Goal: Task Accomplishment & Management: Manage account settings

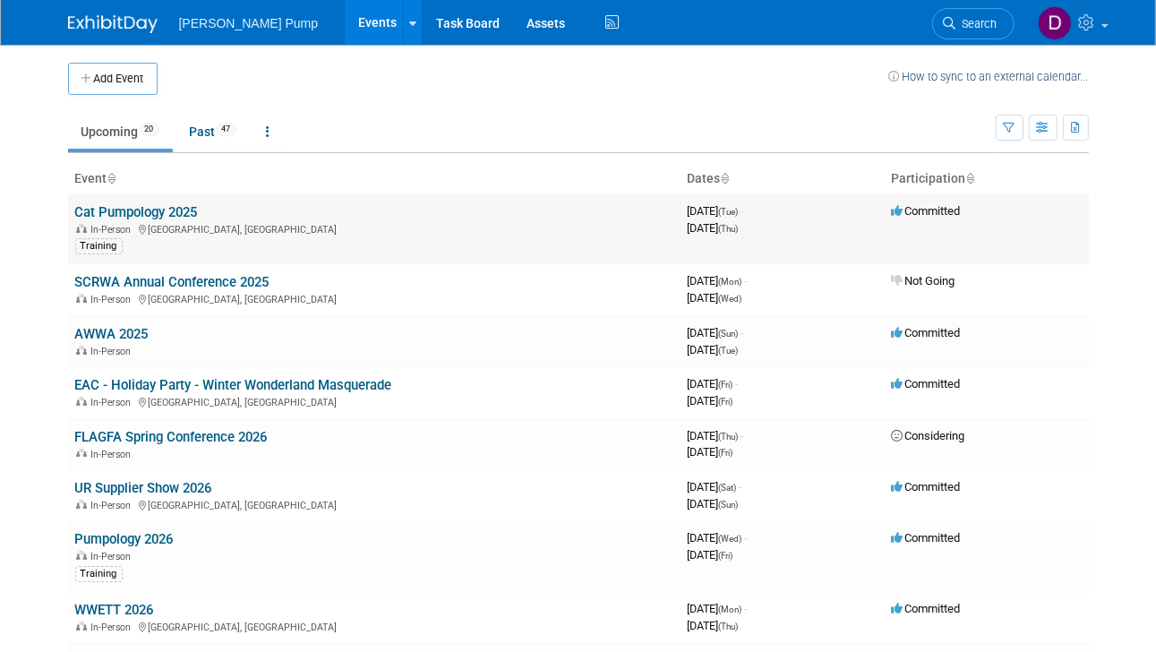
click at [115, 214] on link "Cat Pumpology 2025" at bounding box center [136, 212] width 123 height 16
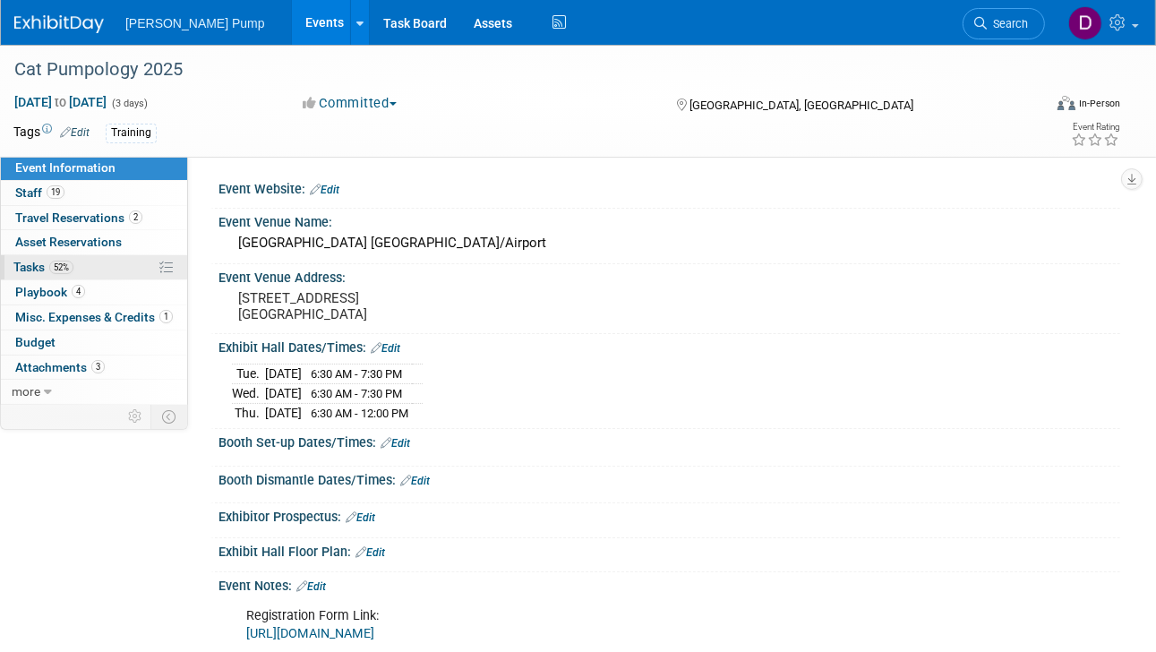
click at [28, 265] on span "Tasks 52%" at bounding box center [43, 267] width 60 height 14
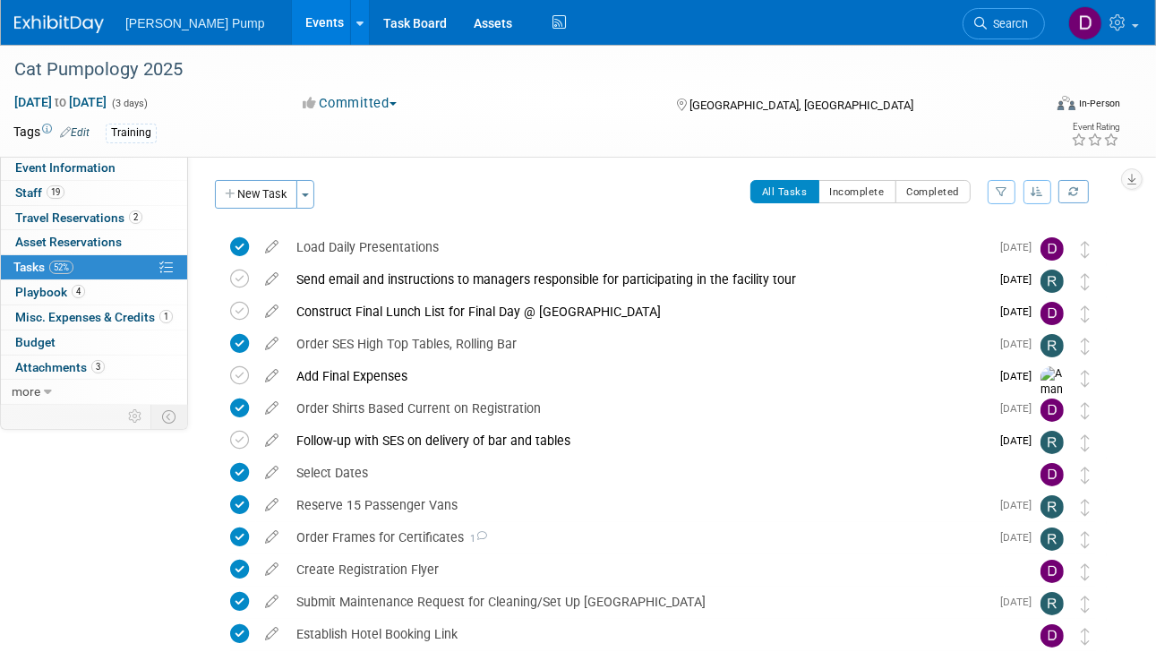
click at [996, 192] on icon "button" at bounding box center [1002, 191] width 12 height 11
click at [994, 248] on select "-- Select Assignee -- All unassigned tasks Assigned to me [PERSON_NAME] [PERSON…" at bounding box center [928, 248] width 148 height 25
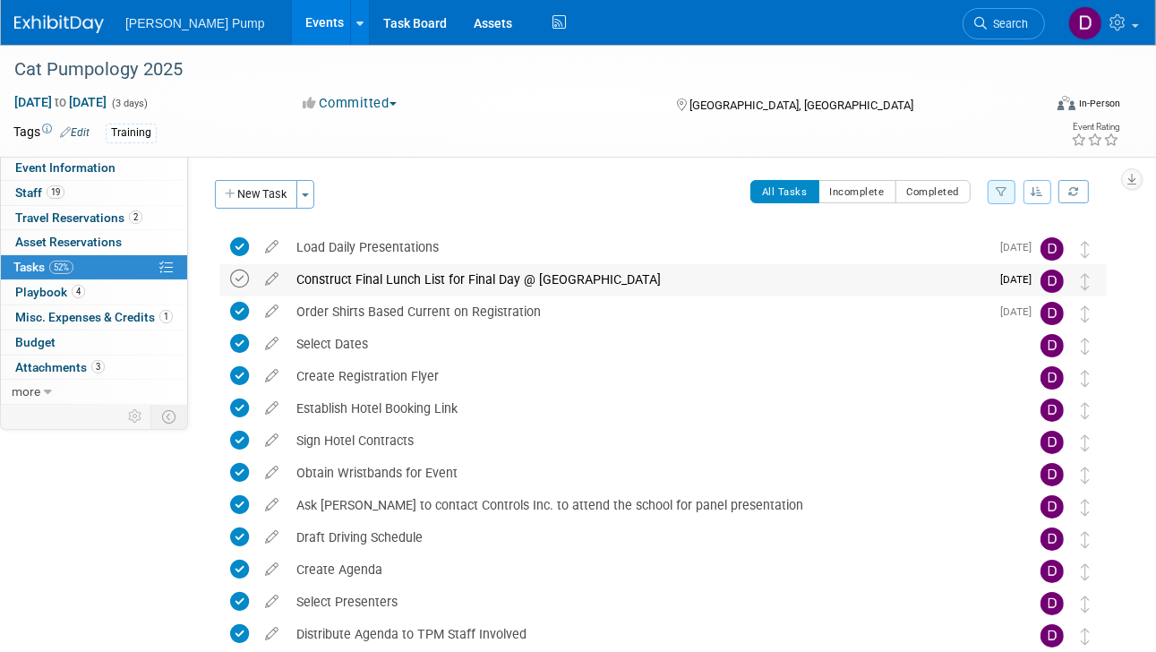
click at [241, 280] on icon at bounding box center [239, 279] width 19 height 19
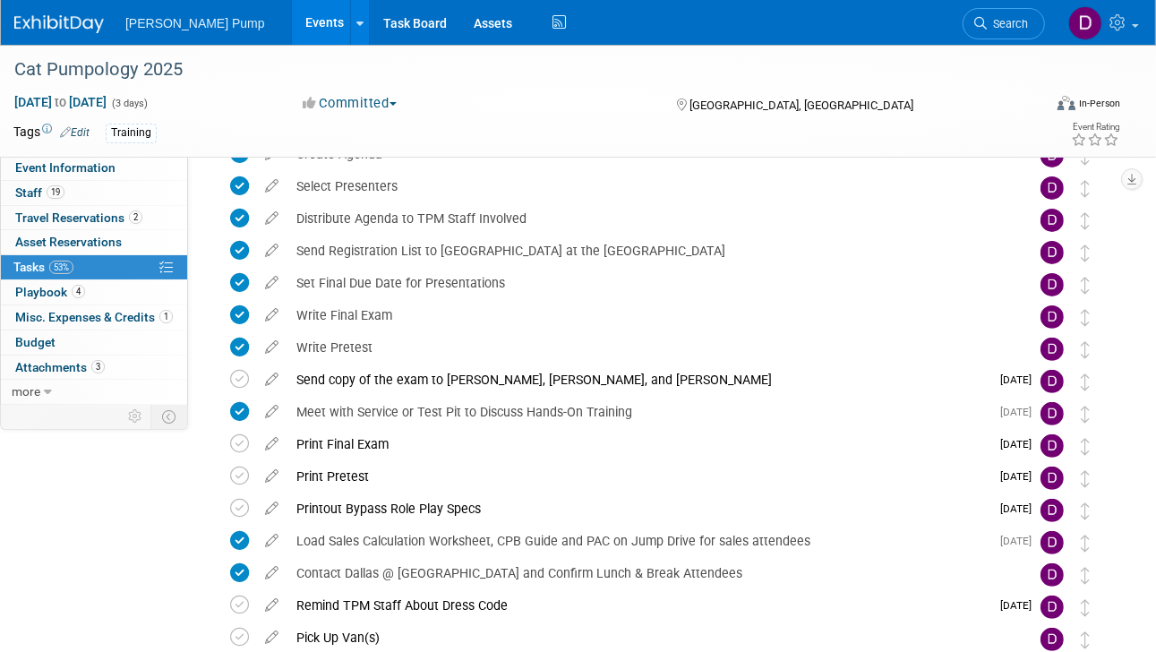
scroll to position [527, 0]
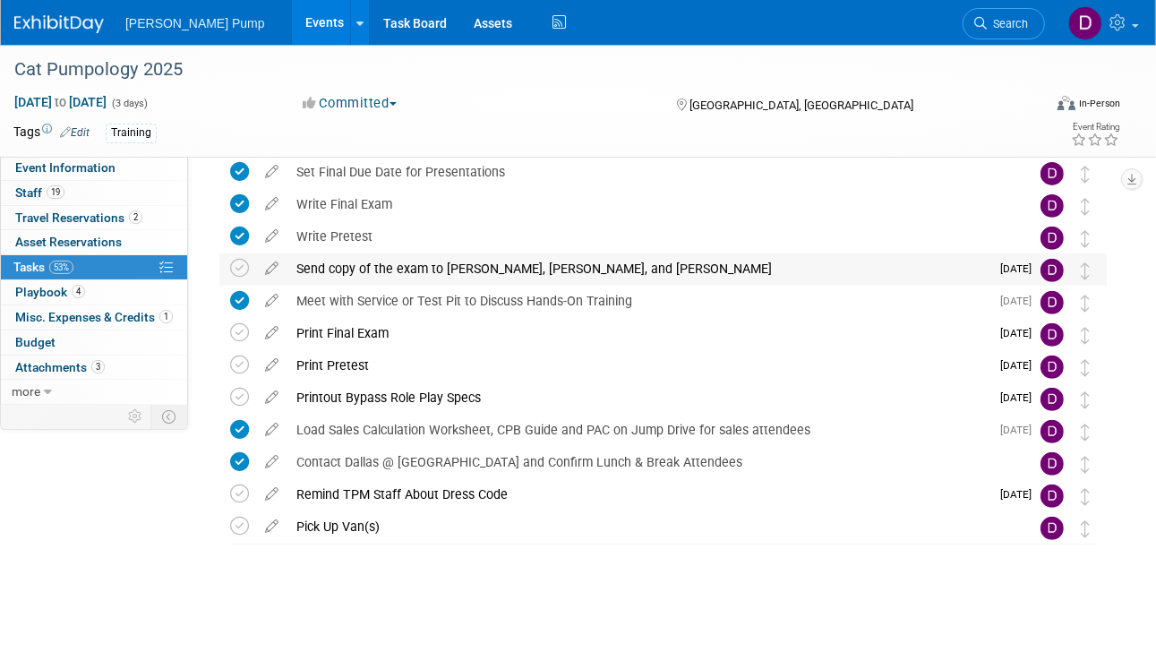
click at [997, 264] on td "[DATE]" at bounding box center [1015, 269] width 51 height 32
click at [279, 263] on icon at bounding box center [271, 264] width 31 height 22
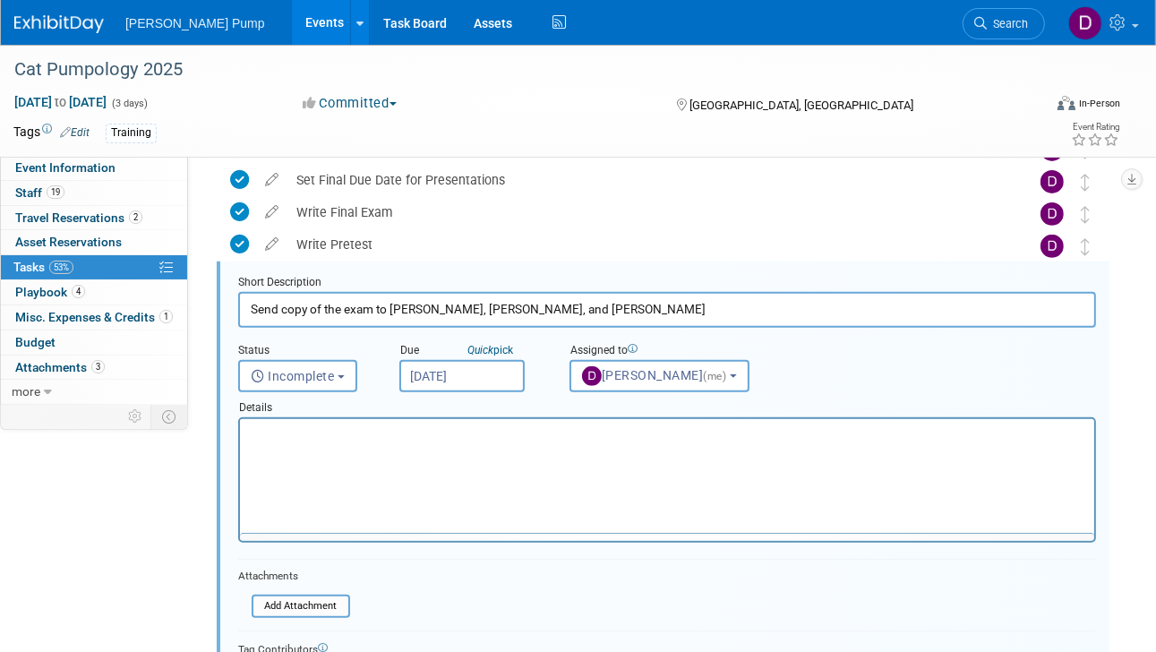
scroll to position [518, 0]
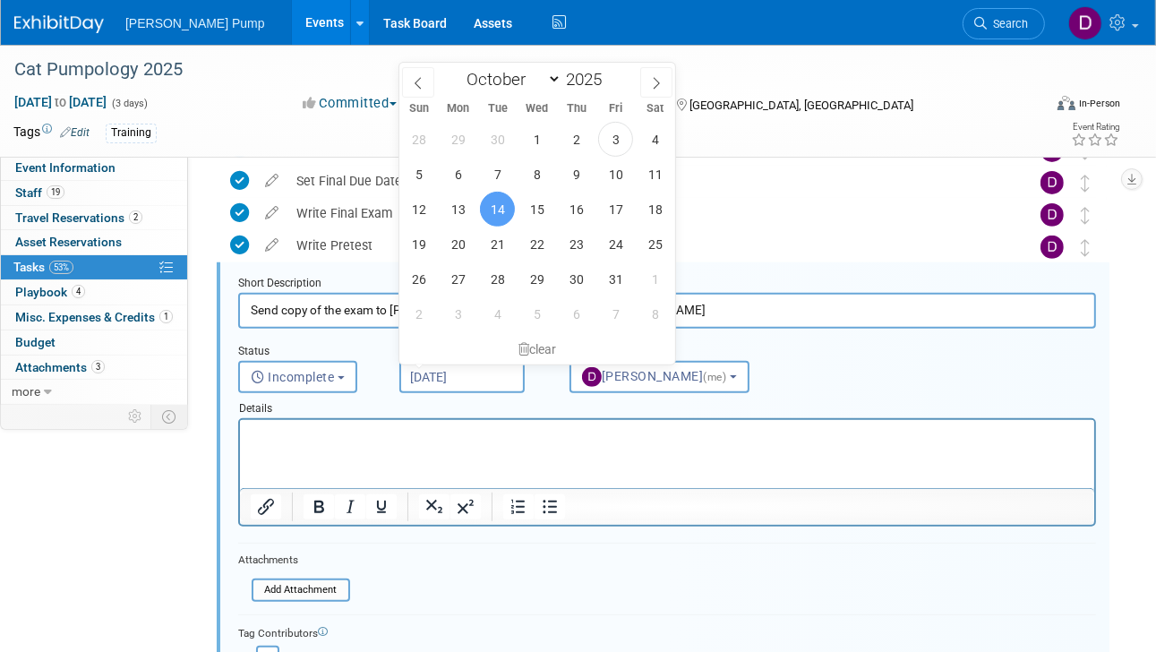
click at [459, 377] on input "Oct 14, 2025" at bounding box center [461, 377] width 125 height 32
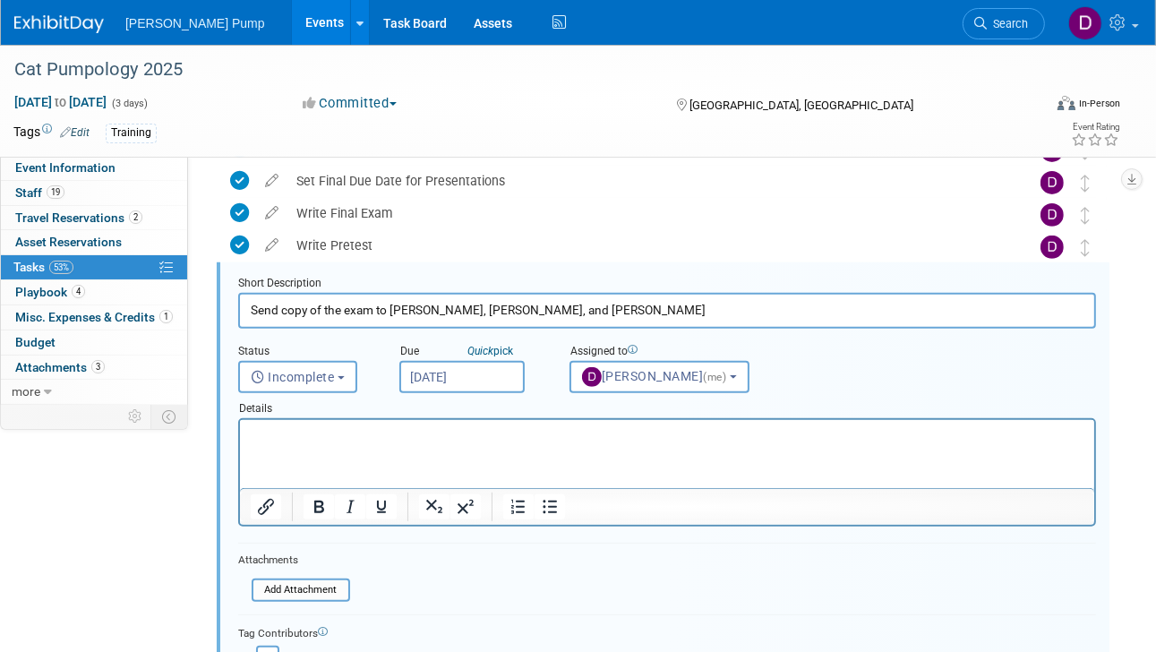
click at [702, 279] on div "Short Description" at bounding box center [667, 284] width 858 height 17
click at [462, 276] on div "Short Description" at bounding box center [667, 284] width 858 height 17
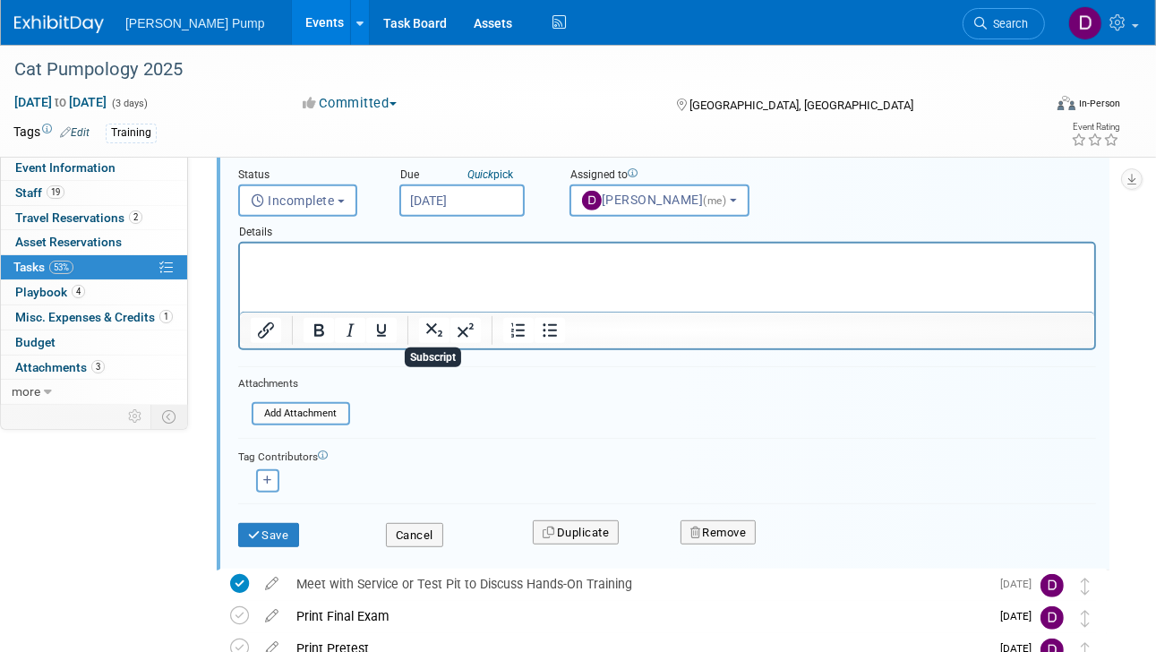
scroll to position [697, 0]
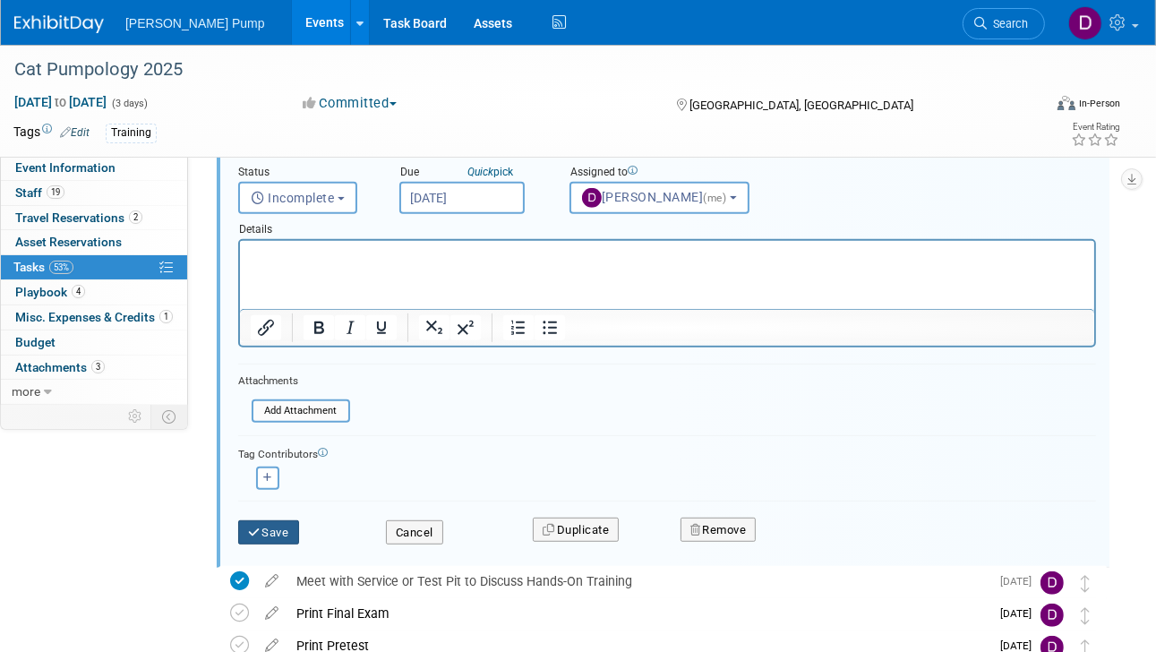
click at [262, 526] on button "Save" at bounding box center [268, 532] width 61 height 25
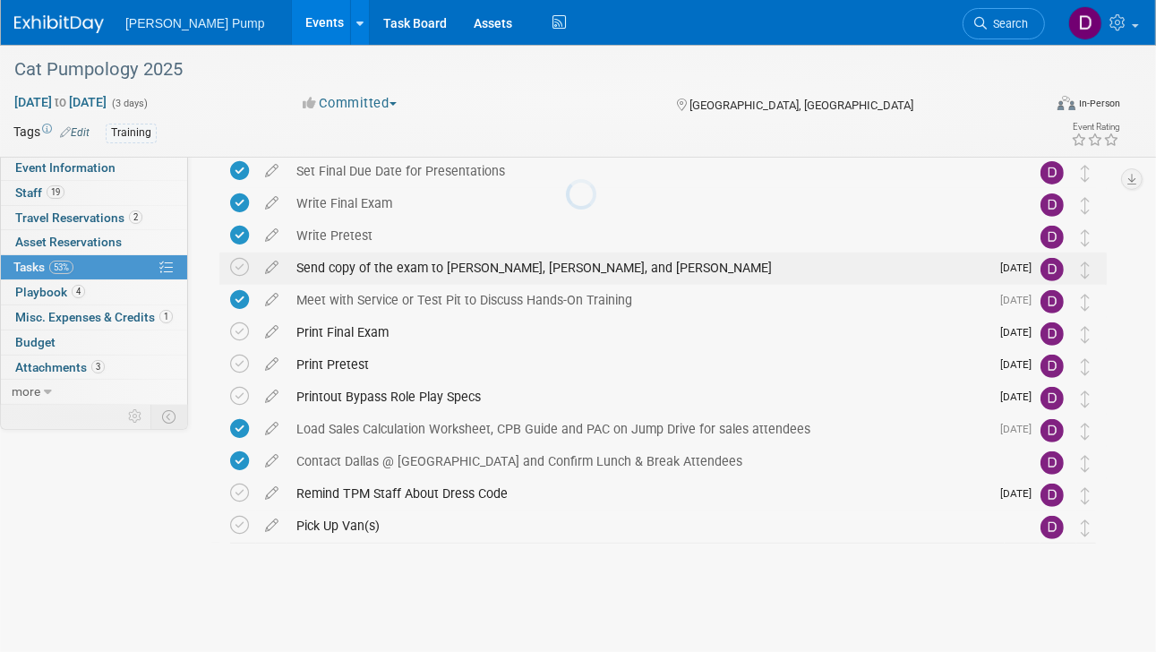
scroll to position [527, 0]
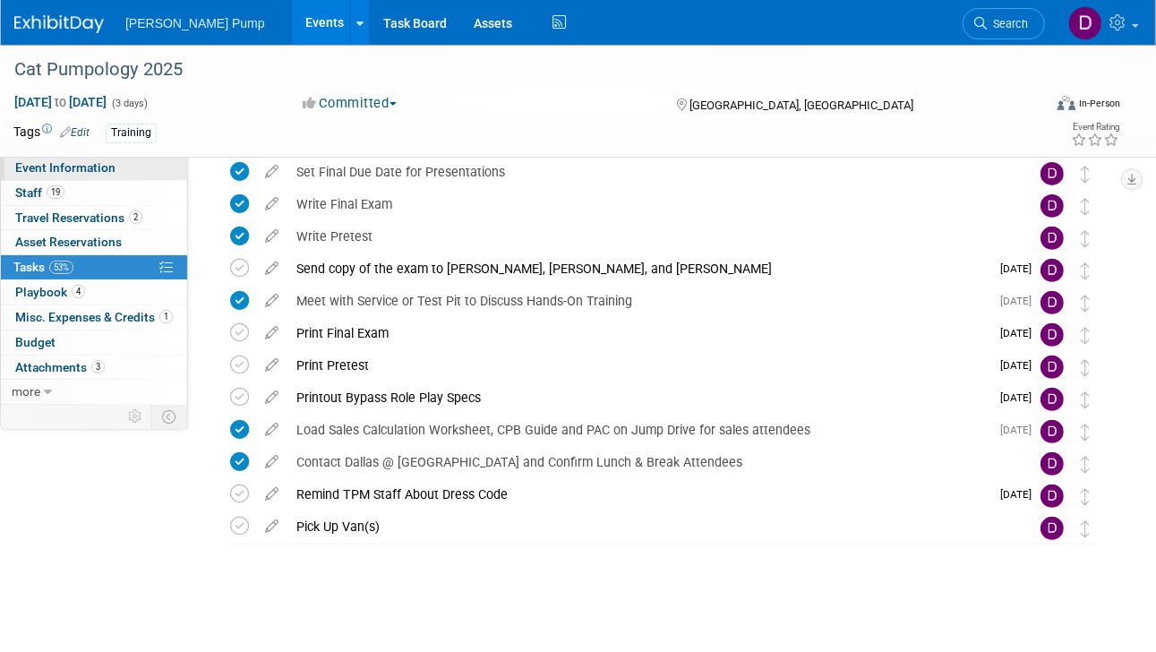
click at [79, 169] on span "Event Information" at bounding box center [65, 167] width 100 height 14
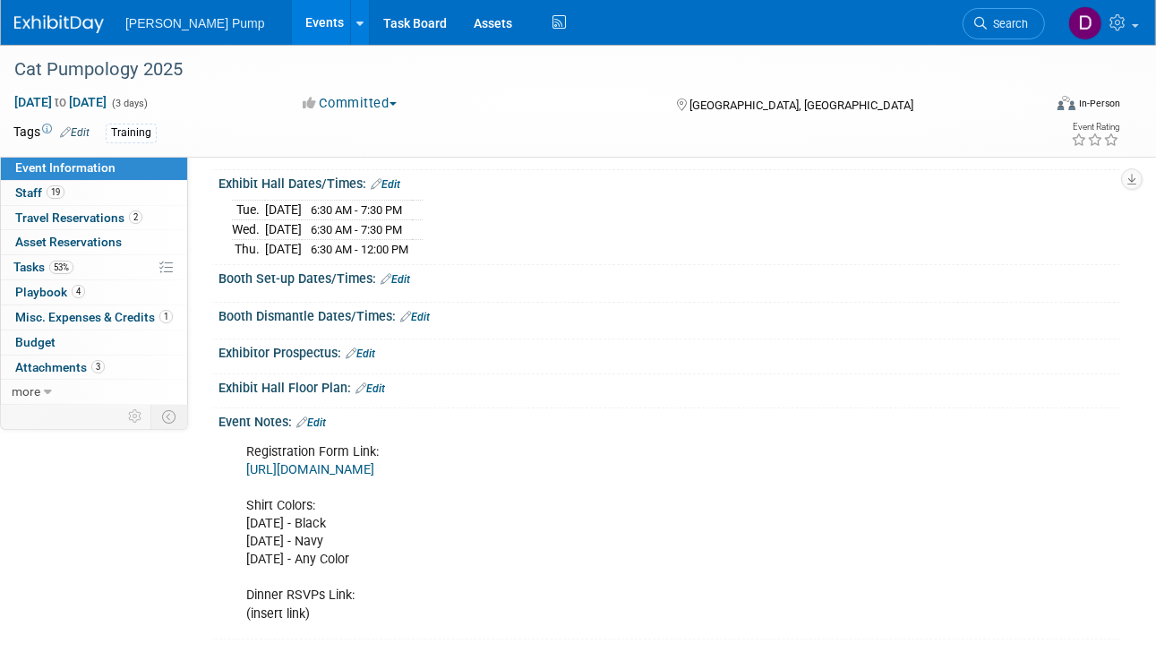
scroll to position [182, 0]
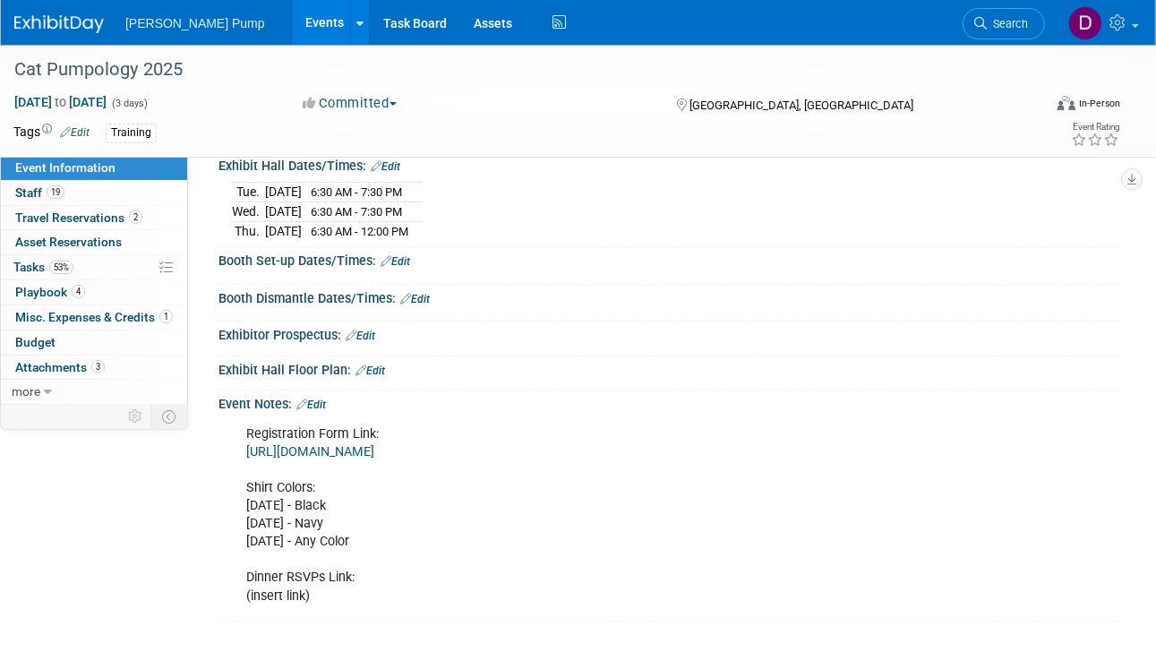
click at [374, 446] on link "[URL][DOMAIN_NAME]" at bounding box center [310, 451] width 128 height 15
click at [26, 264] on span "Tasks 53%" at bounding box center [43, 267] width 60 height 14
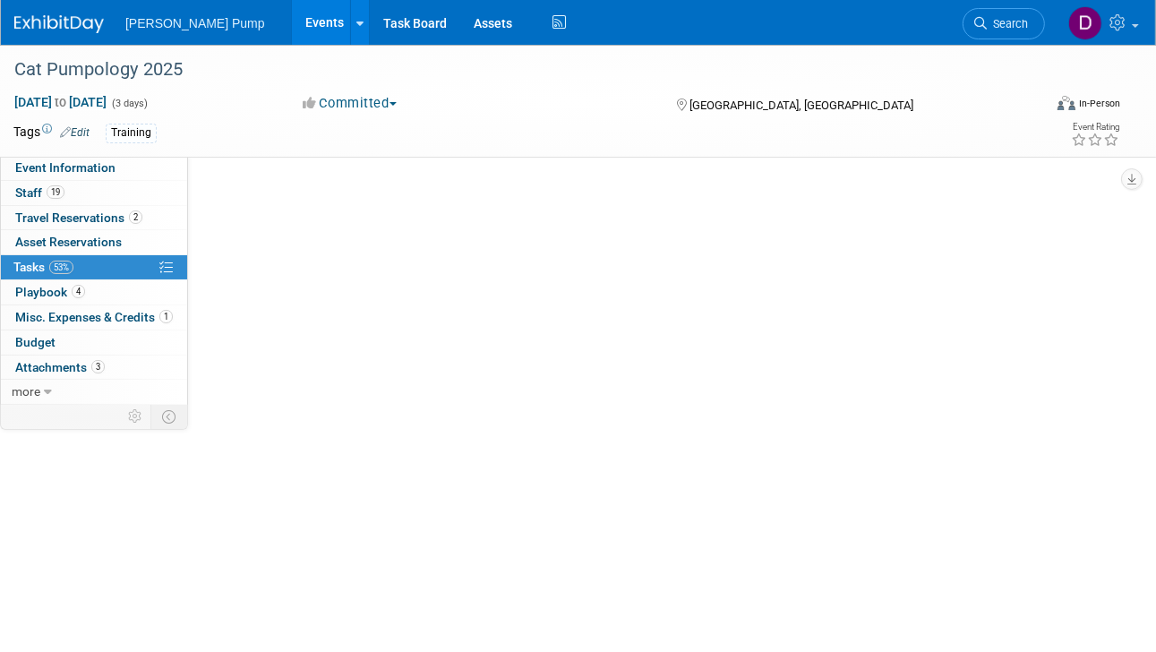
scroll to position [0, 0]
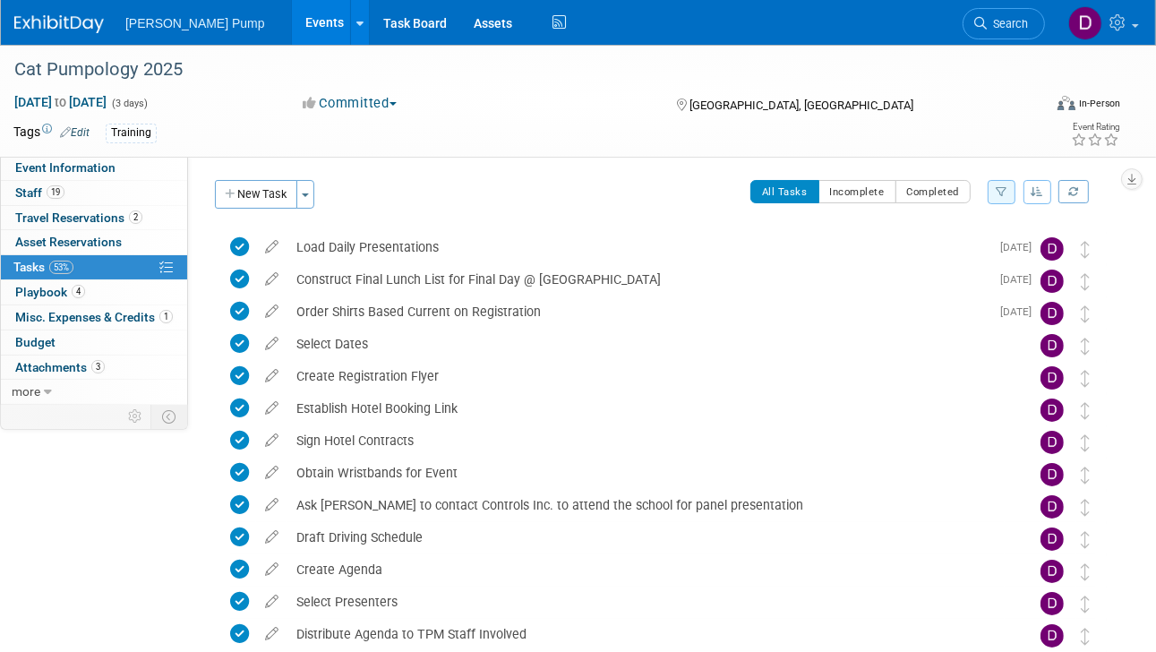
click at [1003, 187] on icon "button" at bounding box center [1002, 191] width 12 height 11
click at [991, 250] on select "-- Select Assignee -- All unassigned tasks Assigned to me [PERSON_NAME] [PERSON…" at bounding box center [928, 248] width 148 height 25
click at [854, 236] on select "-- Select Assignee -- All unassigned tasks Assigned to me [PERSON_NAME] [PERSON…" at bounding box center [928, 248] width 148 height 25
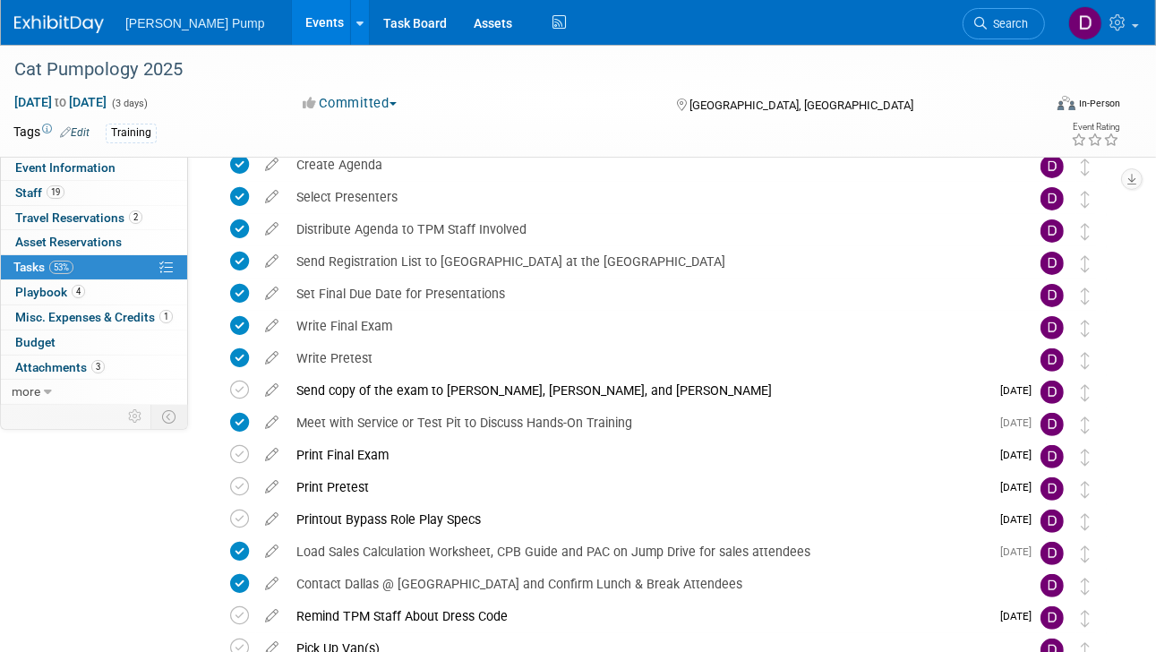
scroll to position [448, 0]
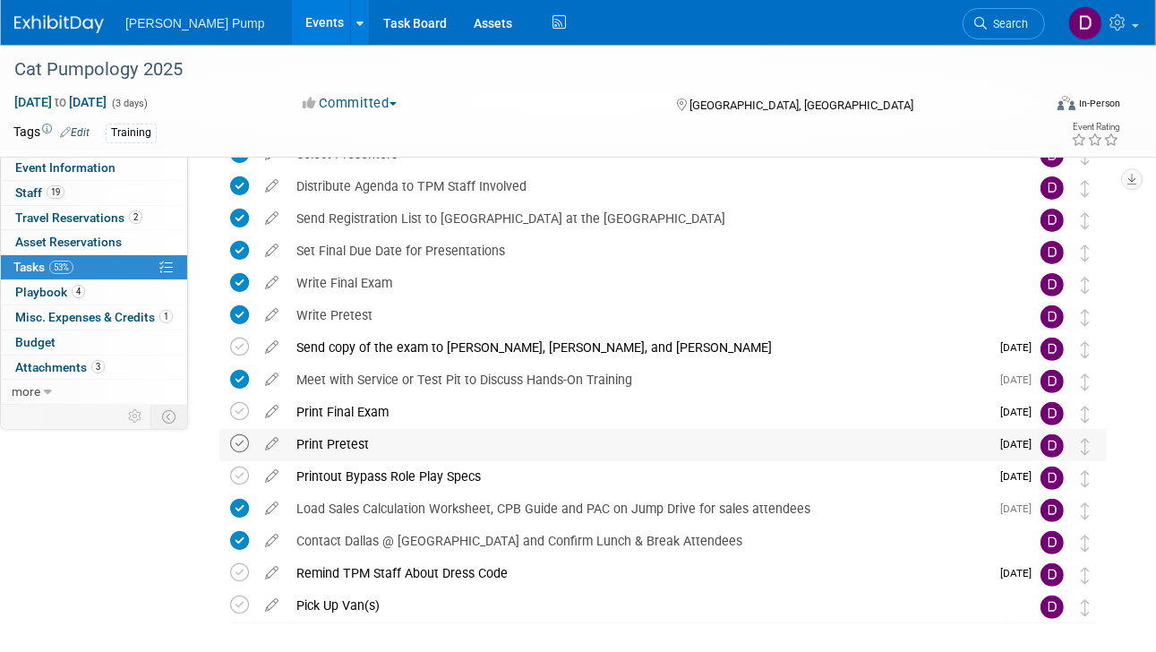
click at [244, 442] on icon at bounding box center [239, 443] width 19 height 19
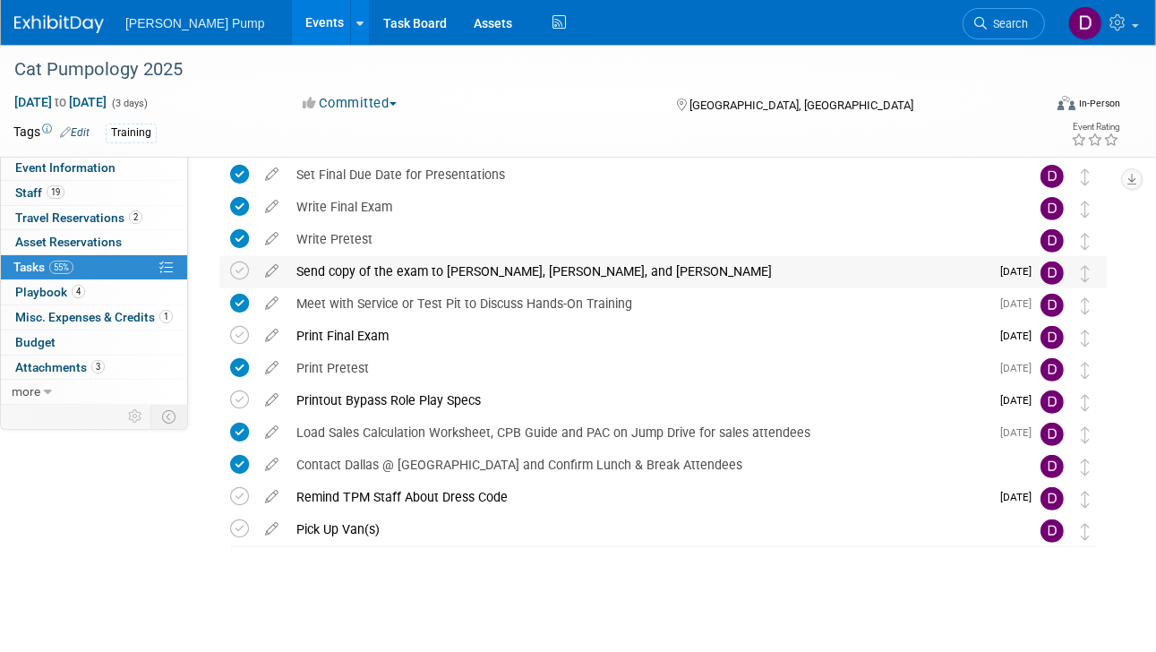
scroll to position [527, 0]
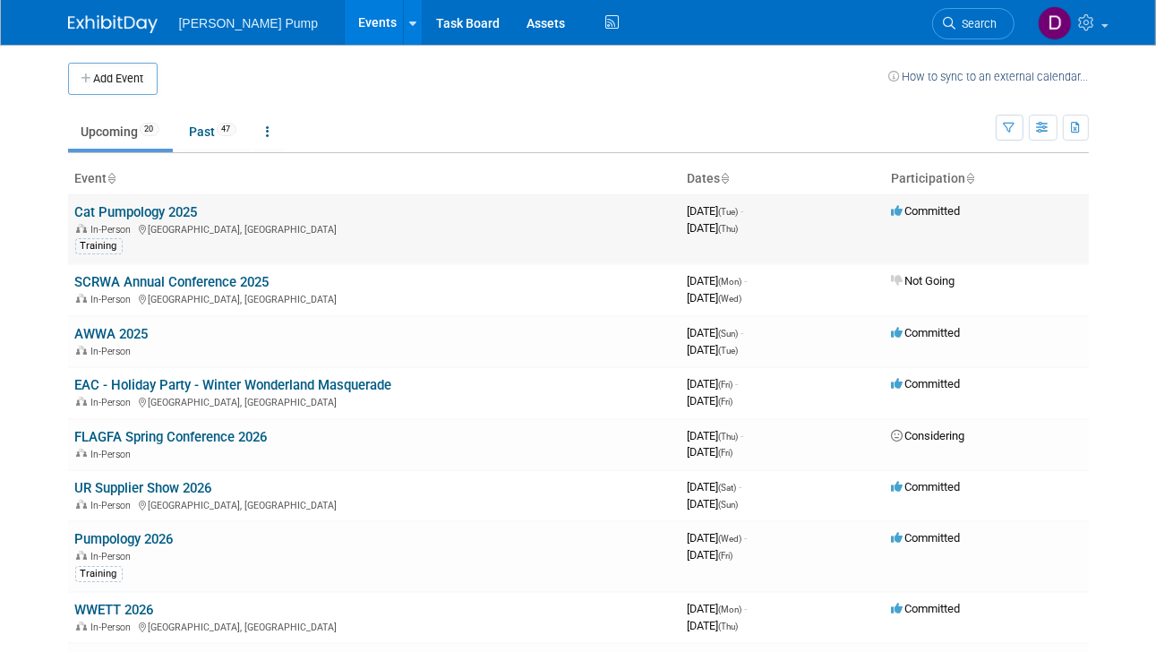
click at [133, 227] on span "In-Person" at bounding box center [114, 230] width 46 height 12
click at [94, 210] on link "Cat Pumpology 2025" at bounding box center [136, 212] width 123 height 16
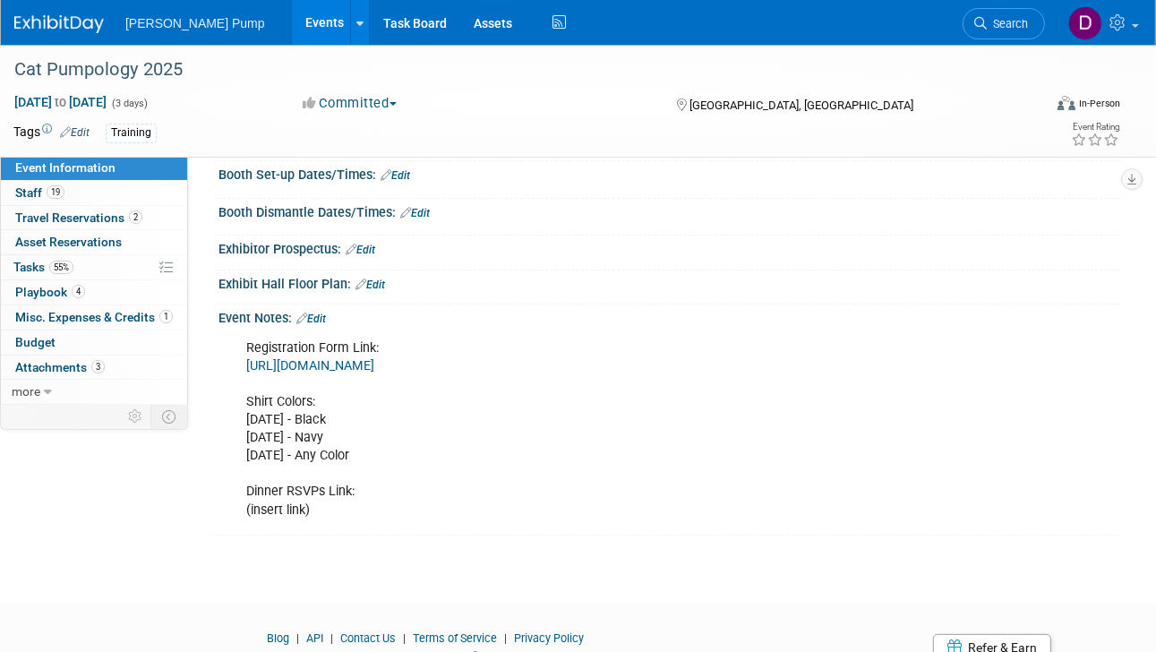
scroll to position [269, 0]
click at [25, 191] on span "Staff 19" at bounding box center [39, 192] width 49 height 14
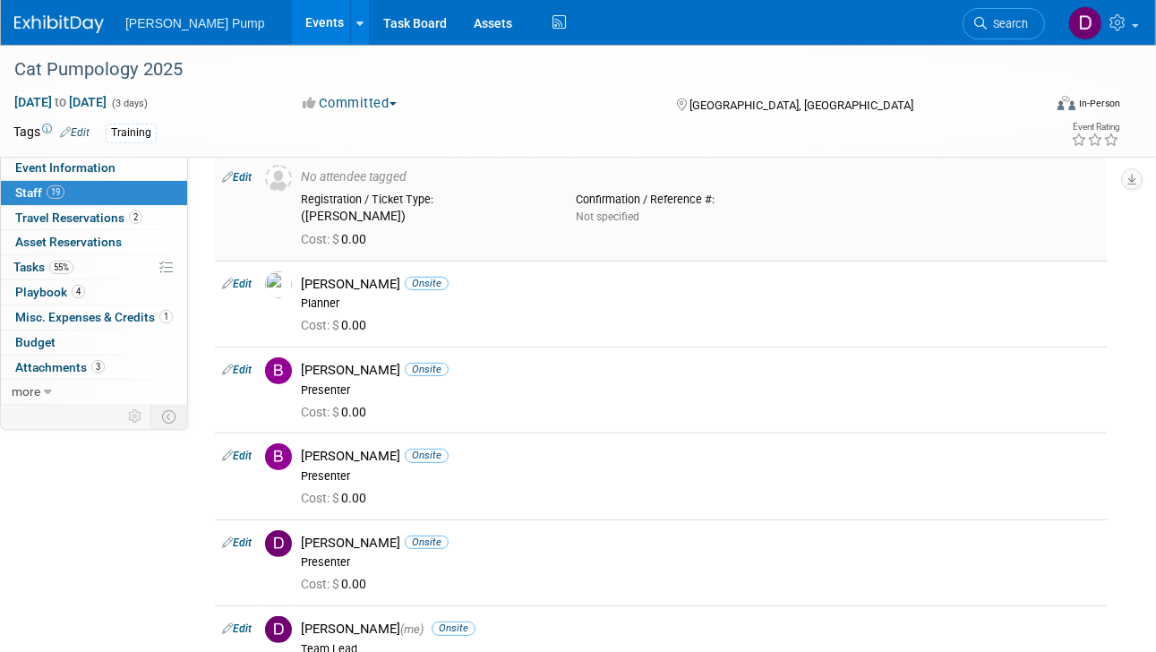
scroll to position [0, 0]
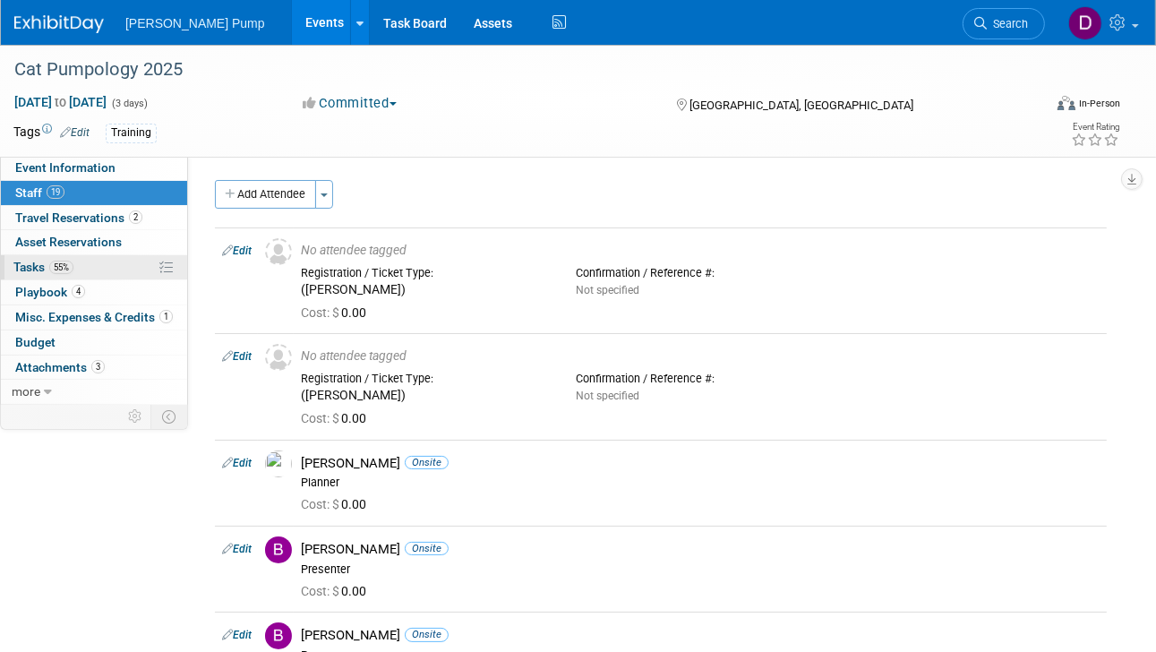
click at [30, 266] on span "Tasks 55%" at bounding box center [43, 267] width 60 height 14
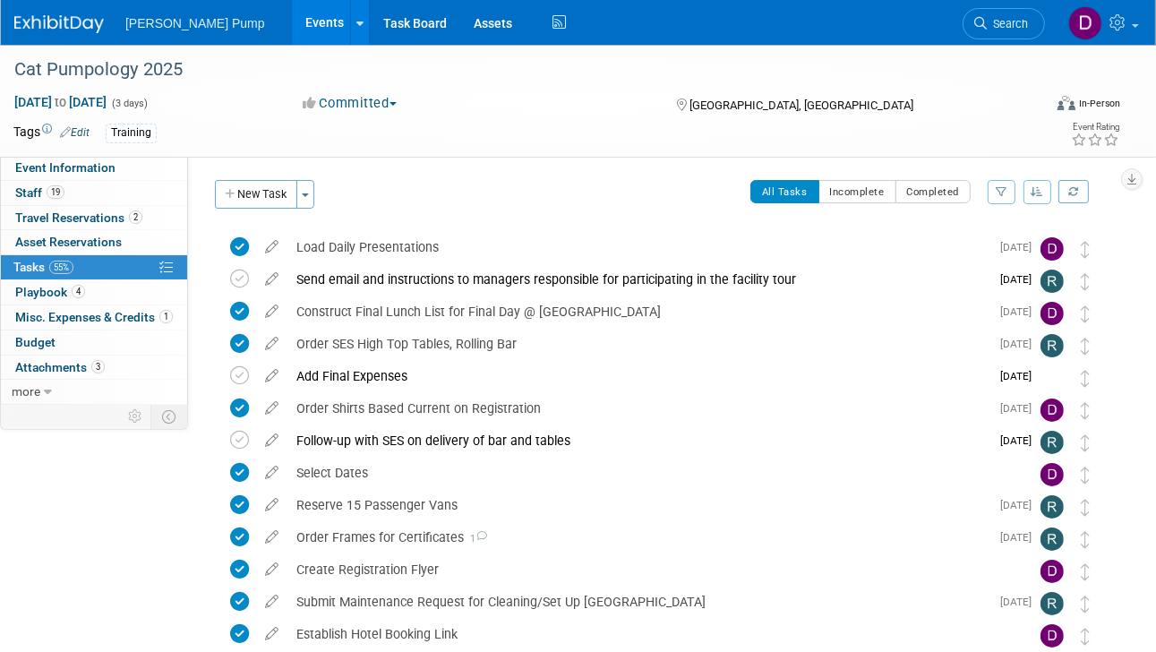
click at [996, 190] on button "button" at bounding box center [1002, 192] width 28 height 24
click at [989, 246] on select "-- Select Assignee -- All unassigned tasks Assigned to me [PERSON_NAME] [PERSON…" at bounding box center [928, 248] width 148 height 25
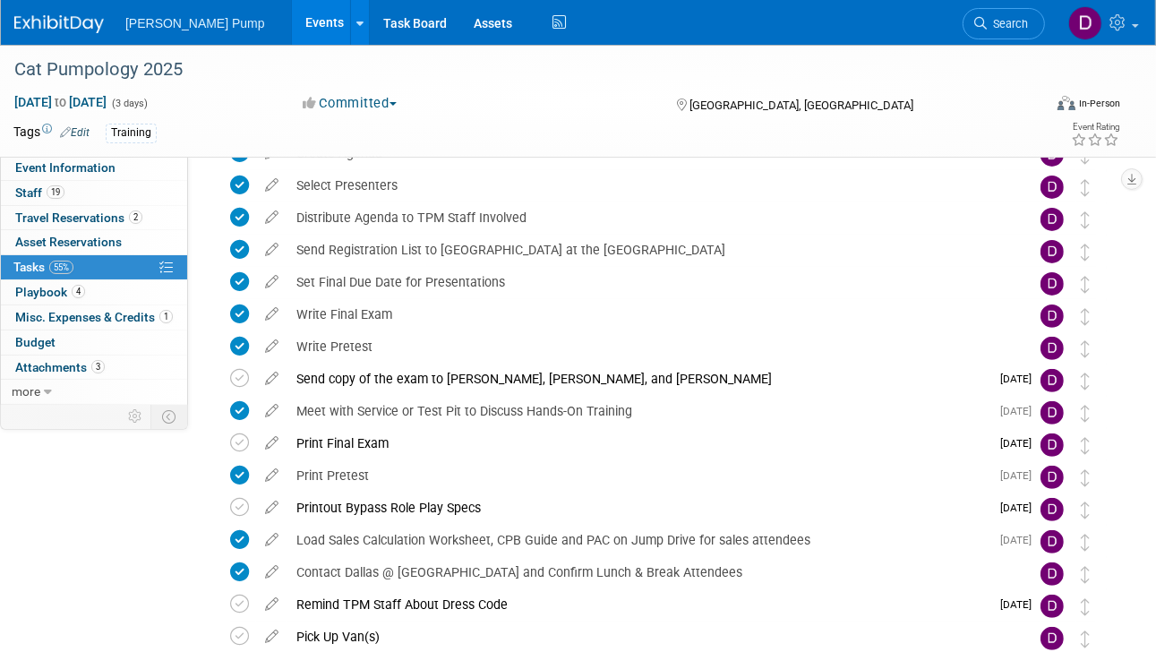
scroll to position [448, 0]
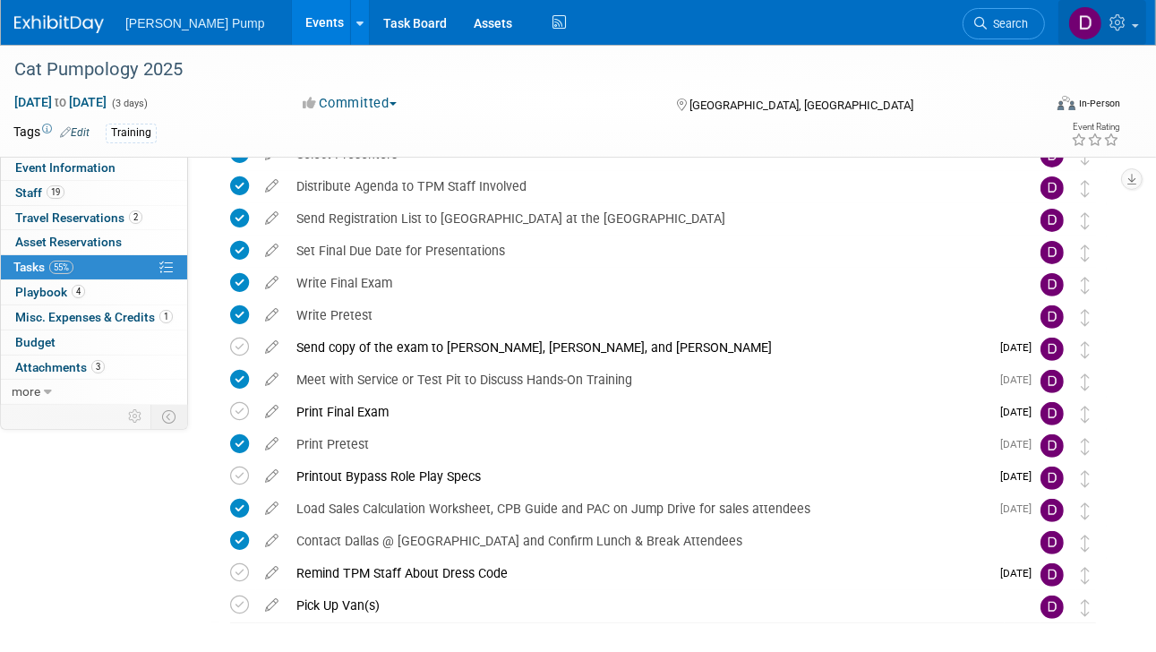
click at [1132, 22] on link at bounding box center [1103, 22] width 88 height 45
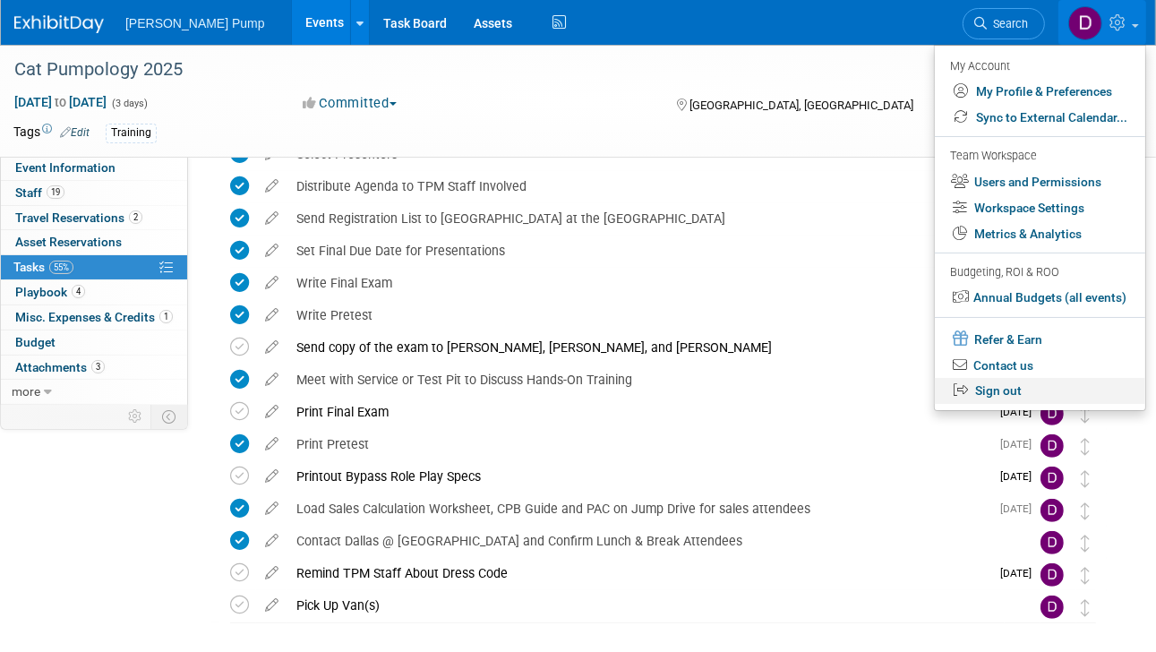
click at [996, 388] on link "Sign out" at bounding box center [1040, 391] width 210 height 26
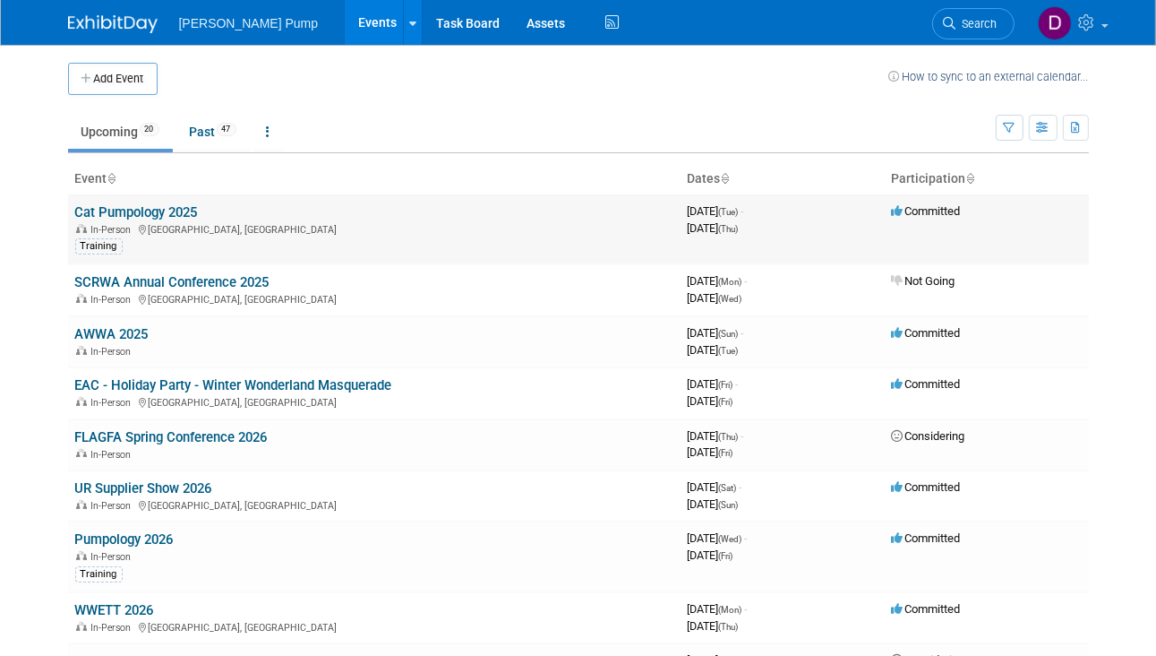
click at [99, 218] on link "Cat Pumpology 2025" at bounding box center [136, 212] width 123 height 16
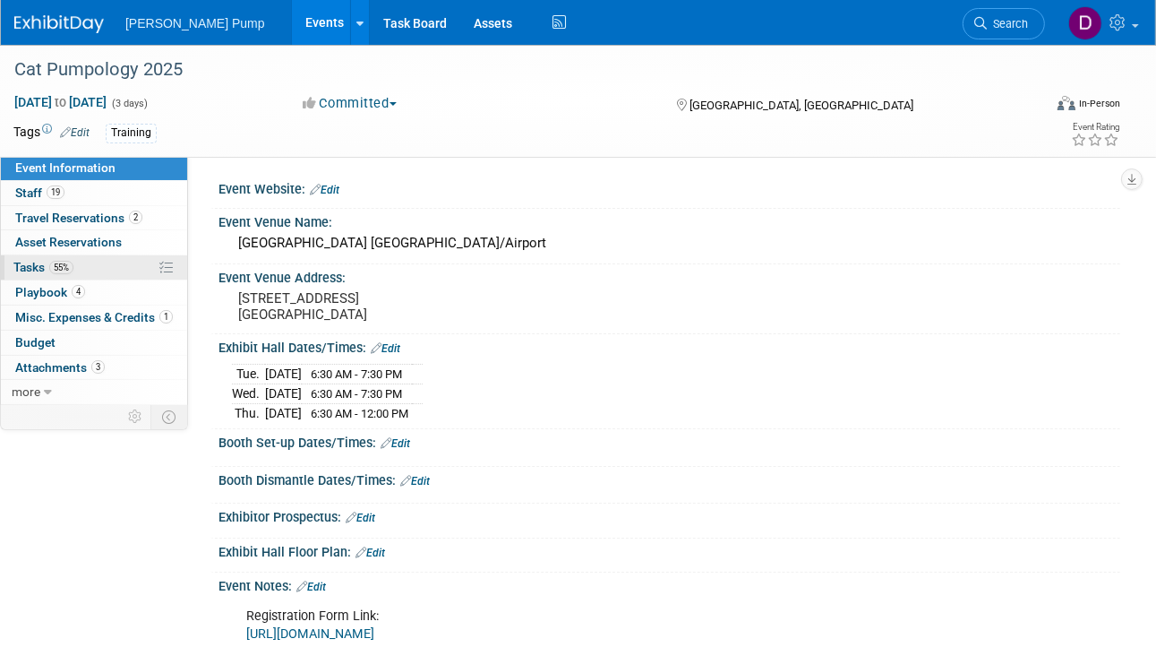
click at [25, 263] on span "Tasks 55%" at bounding box center [43, 267] width 60 height 14
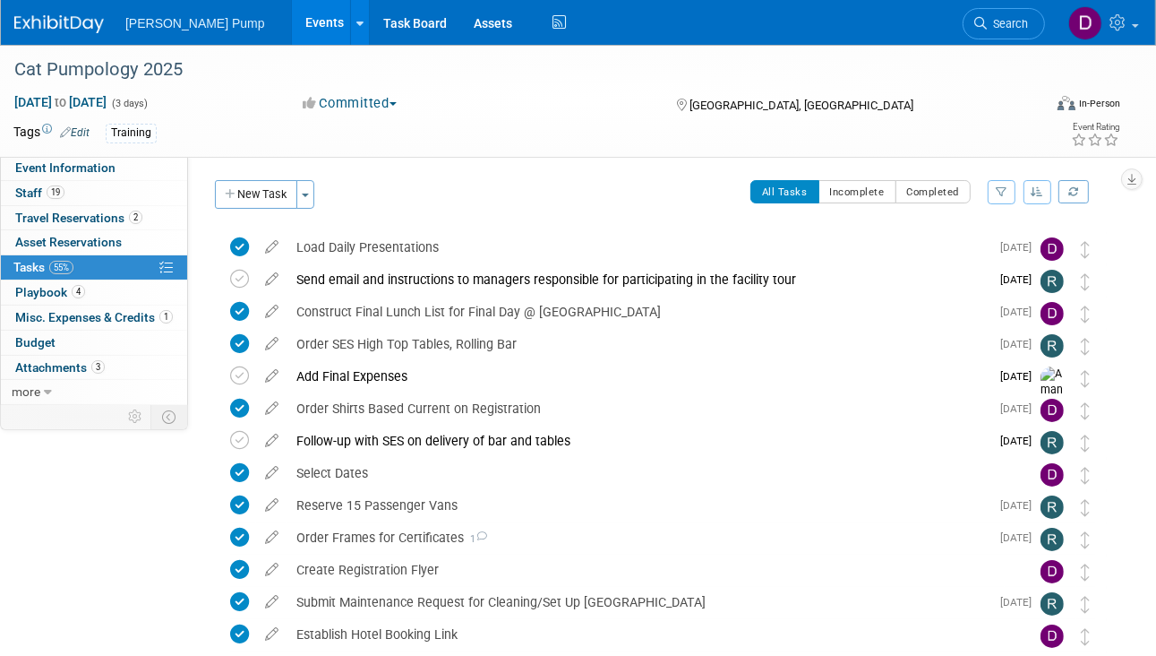
click at [999, 192] on icon "button" at bounding box center [1002, 191] width 12 height 11
click at [992, 246] on select "-- Select Assignee -- All unassigned tasks Assigned to me [PERSON_NAME] [PERSON…" at bounding box center [928, 248] width 148 height 25
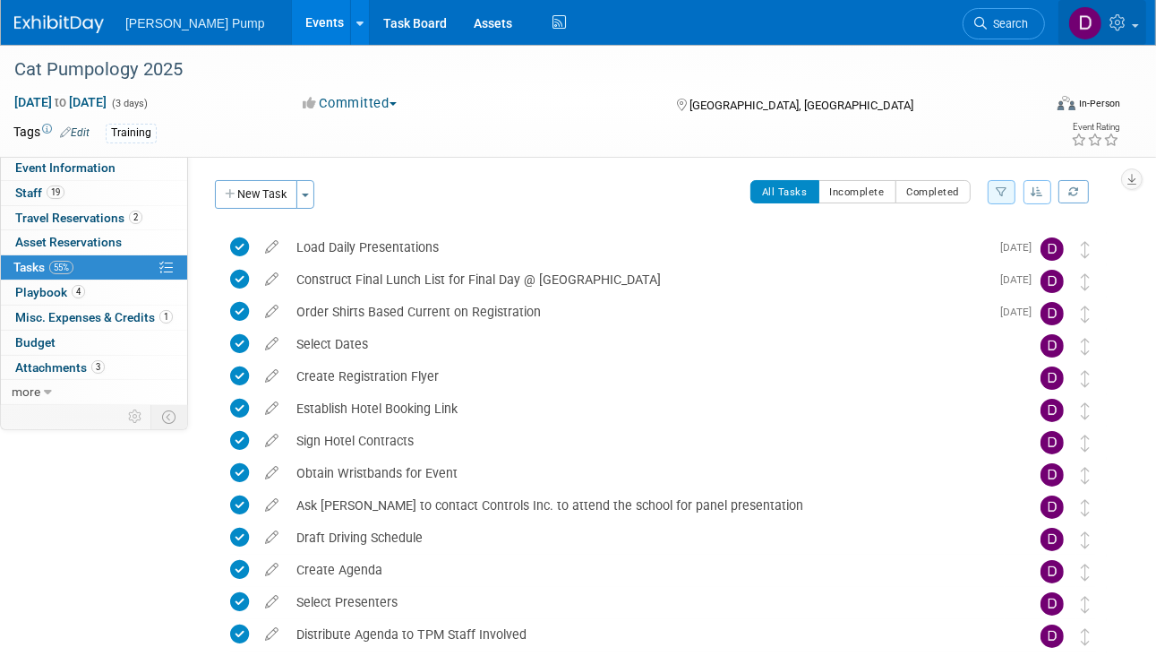
click at [1137, 26] on span at bounding box center [1135, 26] width 7 height 4
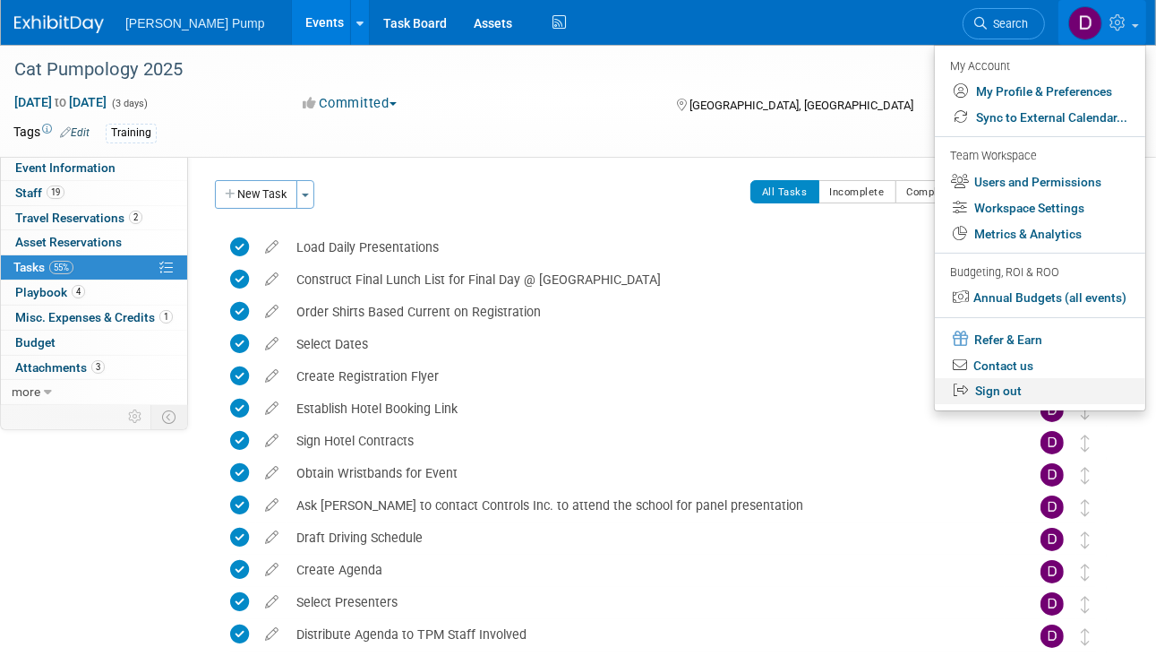
click at [1017, 393] on link "Sign out" at bounding box center [1040, 391] width 210 height 26
